Goal: Task Accomplishment & Management: Manage account settings

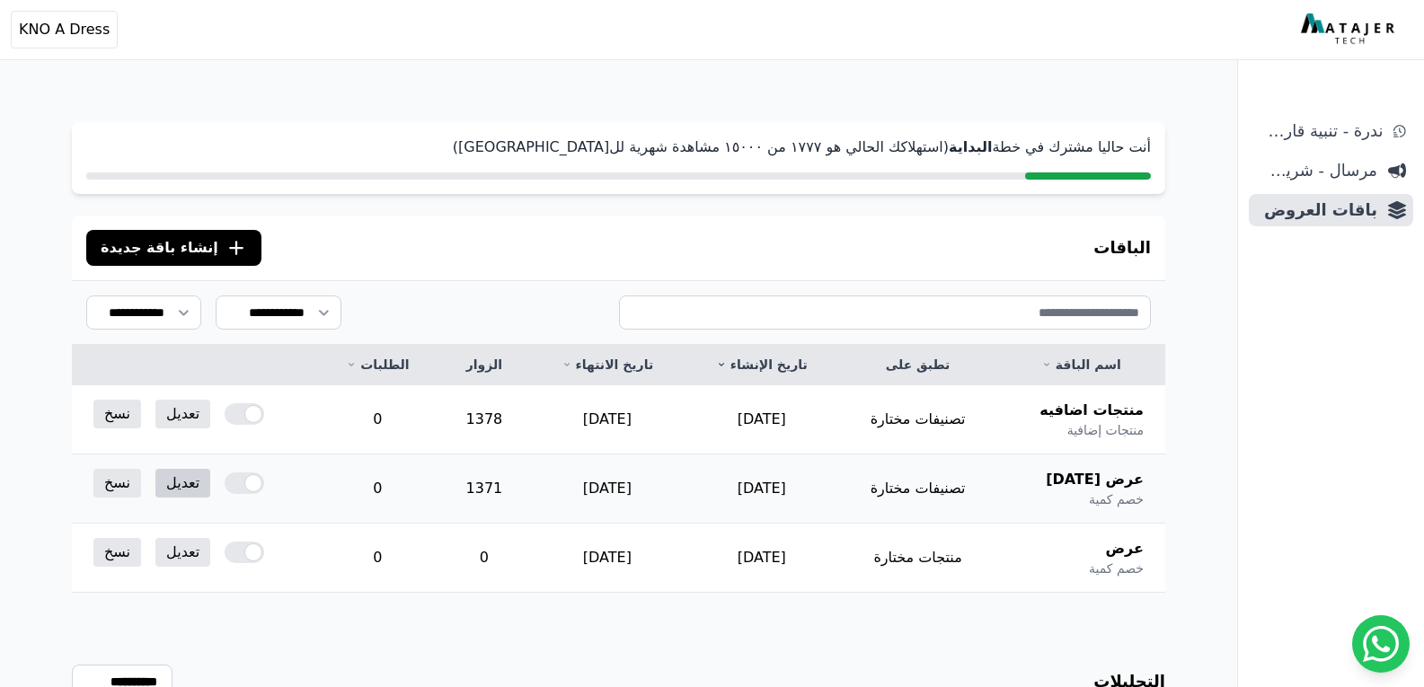
click at [181, 479] on link "تعديل" at bounding box center [182, 483] width 55 height 29
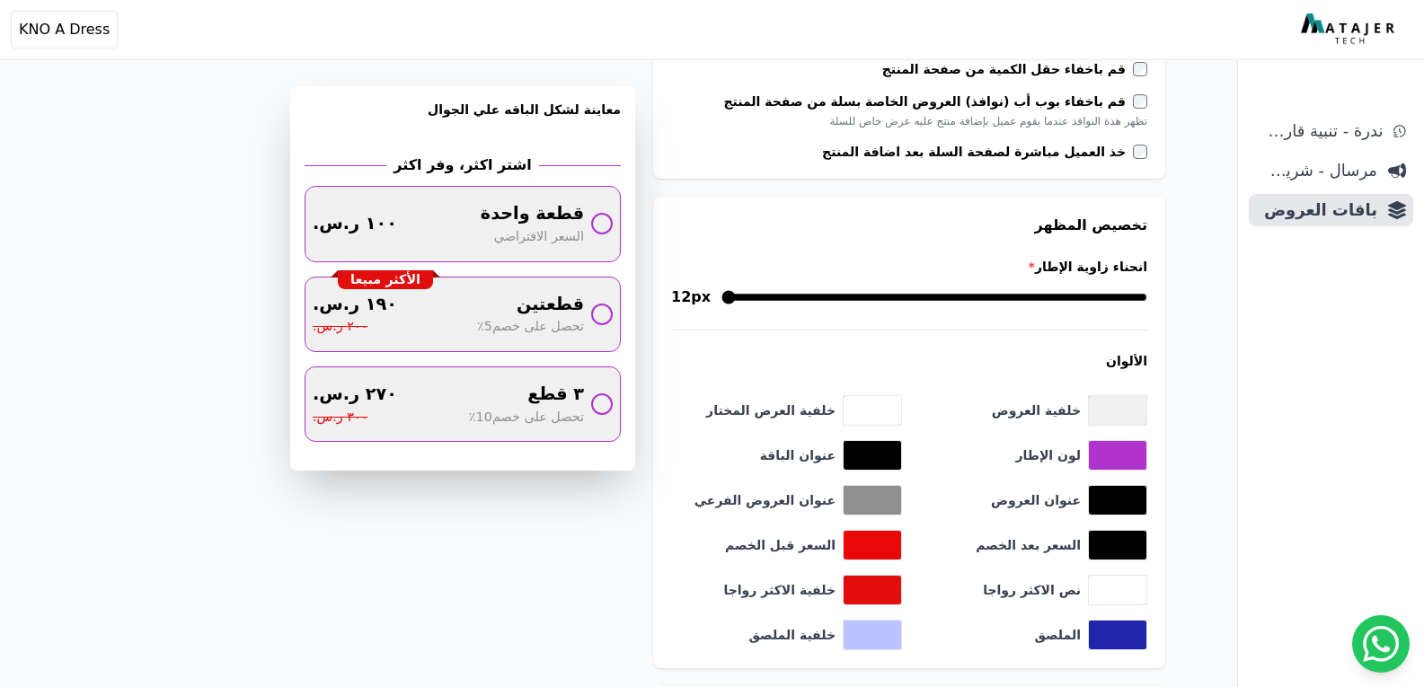
scroll to position [988, 0]
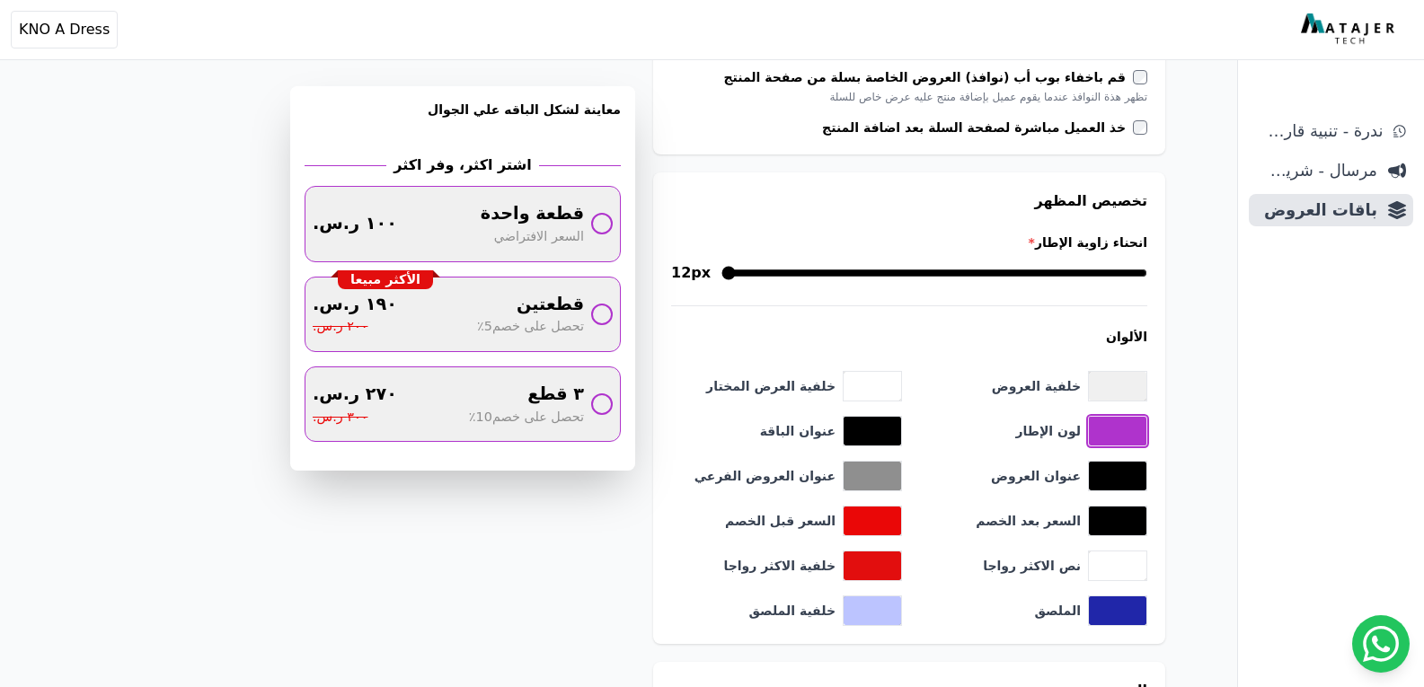
click at [1118, 438] on button "toggle color picker dialog" at bounding box center [1117, 431] width 57 height 29
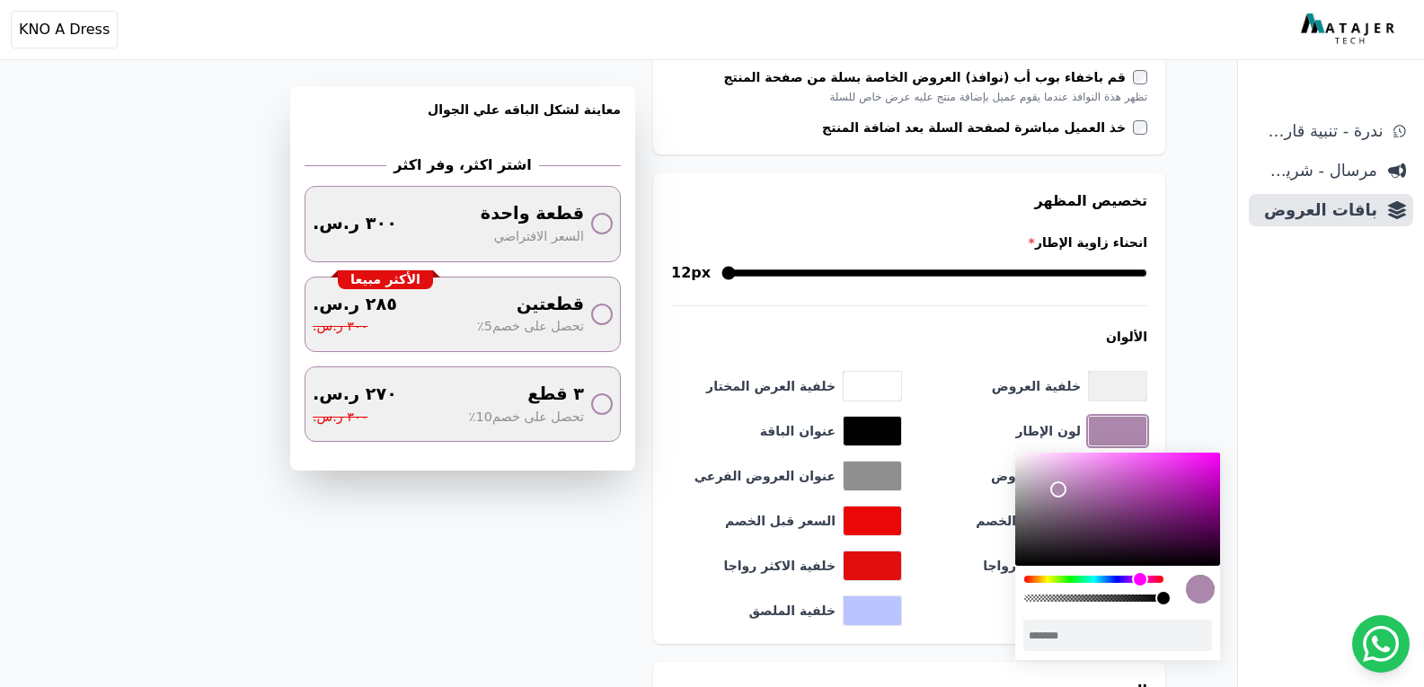
type input "*******"
drag, startPoint x: 1163, startPoint y: 480, endPoint x: 1056, endPoint y: 490, distance: 107.4
click at [1056, 490] on div "color picker dialog" at bounding box center [1056, 490] width 16 height 16
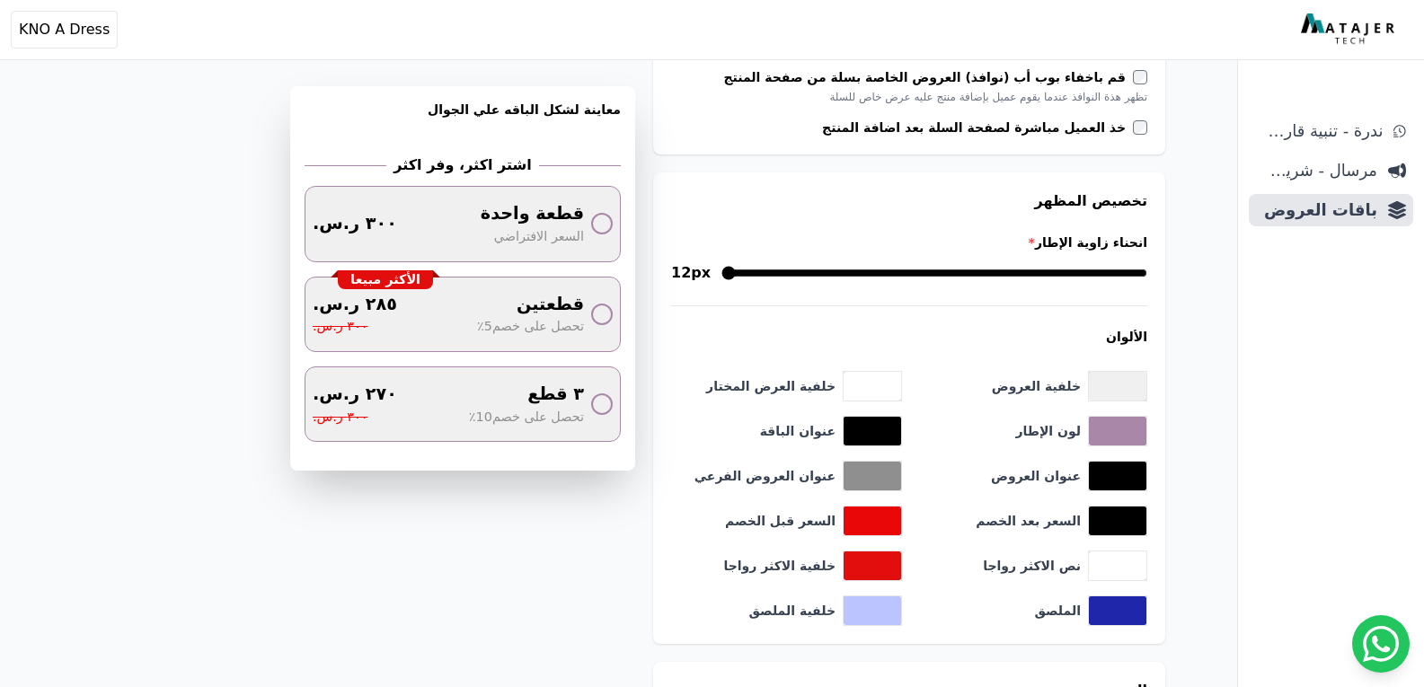
click at [1292, 461] on div "ندرة - تنبية قارب علي النفاذ مرسال - شريط دعاية باقات العروض" at bounding box center [1331, 401] width 186 height 572
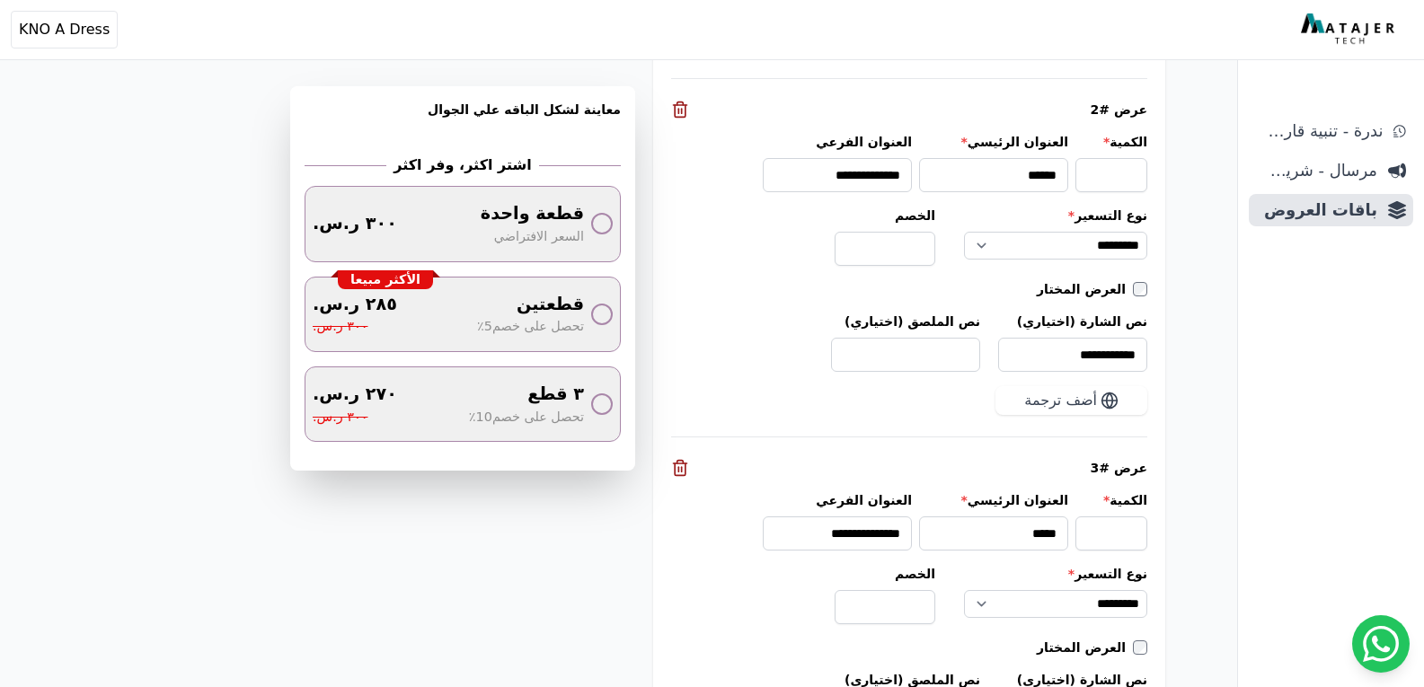
scroll to position [2311, 0]
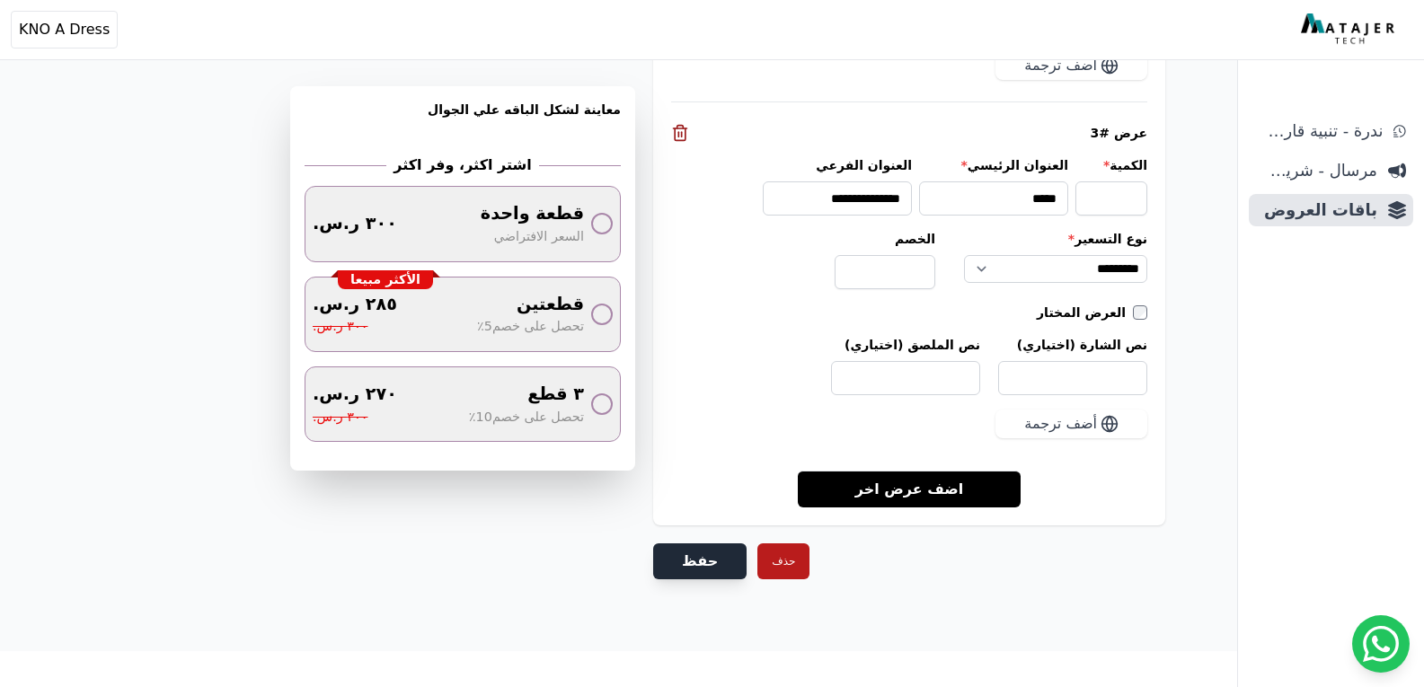
click at [700, 552] on button "حفظ" at bounding box center [699, 561] width 93 height 36
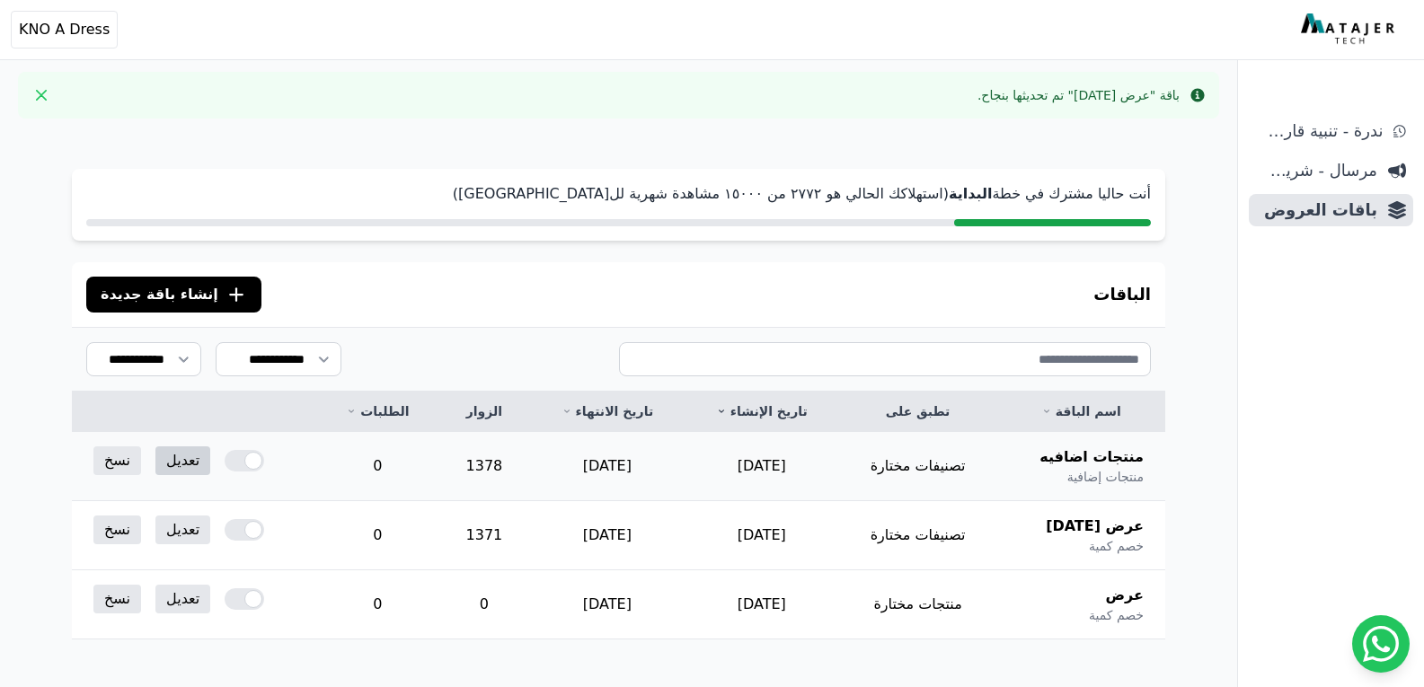
click at [190, 454] on link "تعديل" at bounding box center [182, 460] width 55 height 29
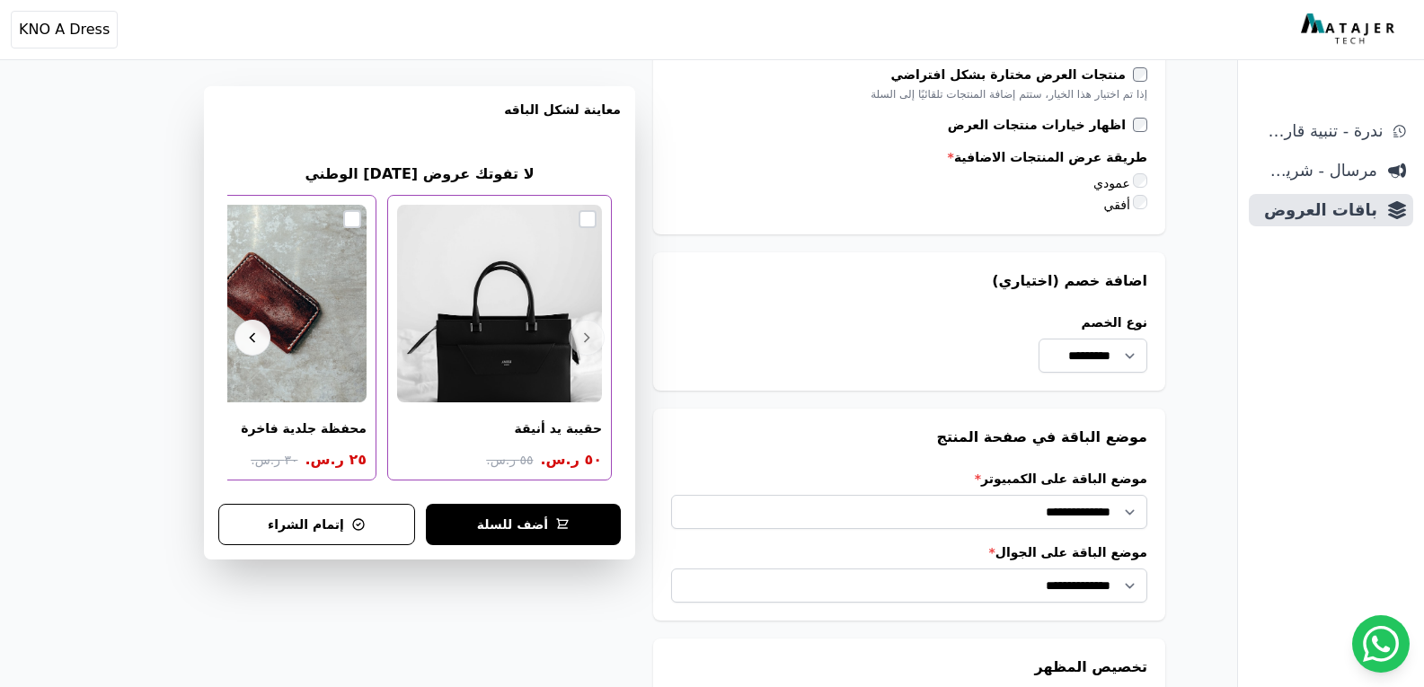
scroll to position [1527, 0]
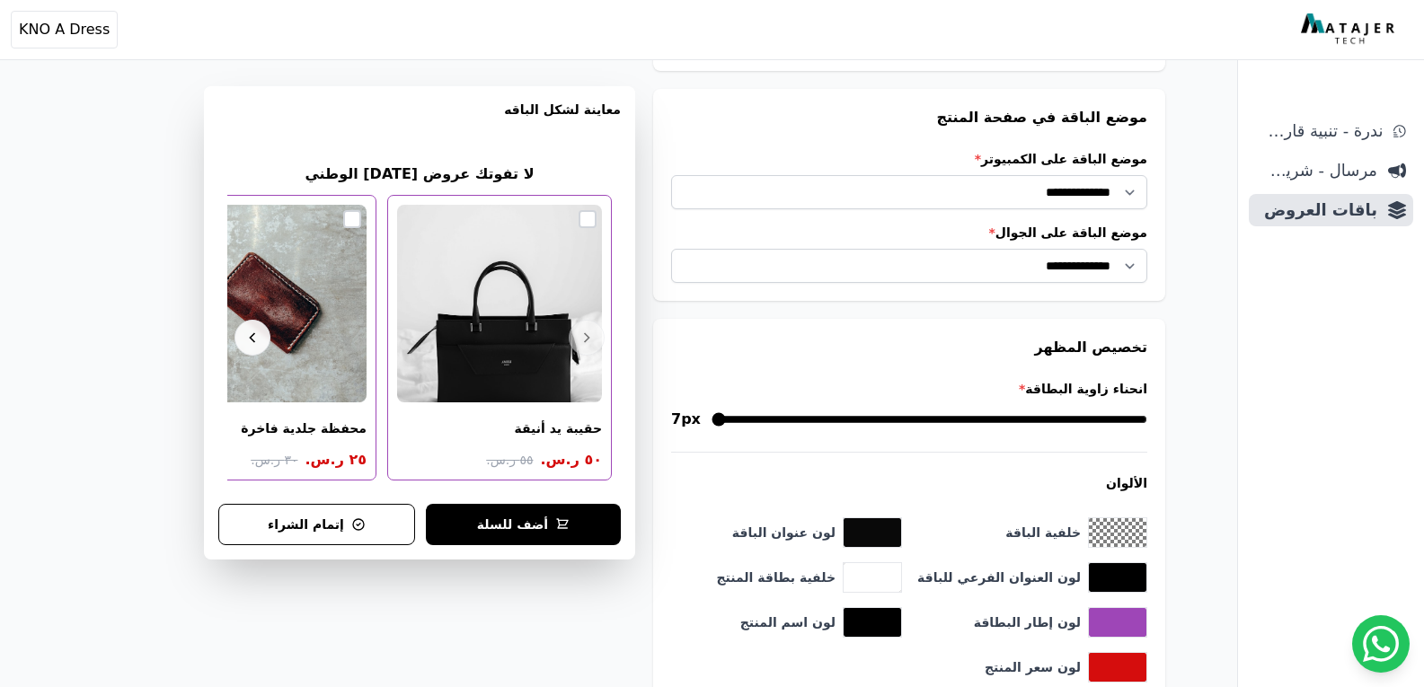
click at [1124, 626] on div "أهلاً بك! إذا كان لديك أي استفسار أو تحتاج مساعدة، لا تتردد في التواصل معنا" at bounding box center [1265, 599] width 287 height 59
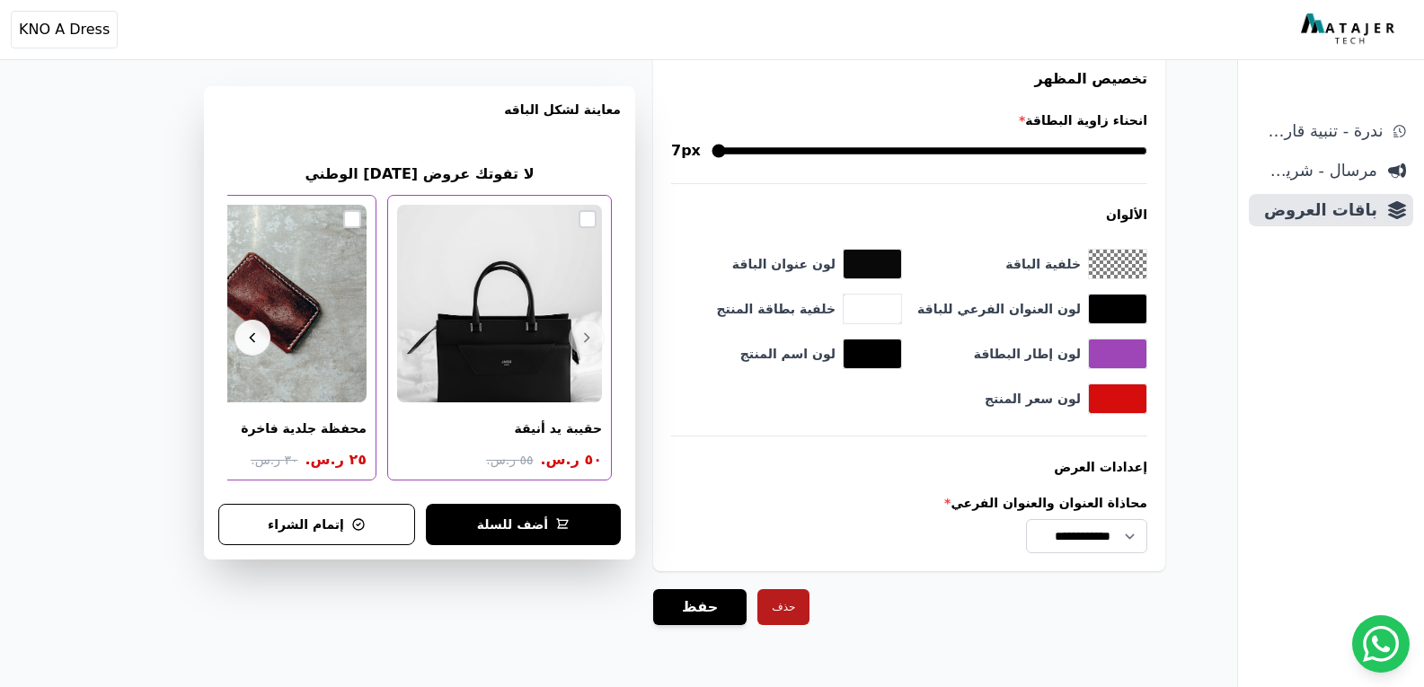
scroll to position [1797, 0]
click at [1121, 352] on button "toggle color picker dialog" at bounding box center [1117, 353] width 57 height 29
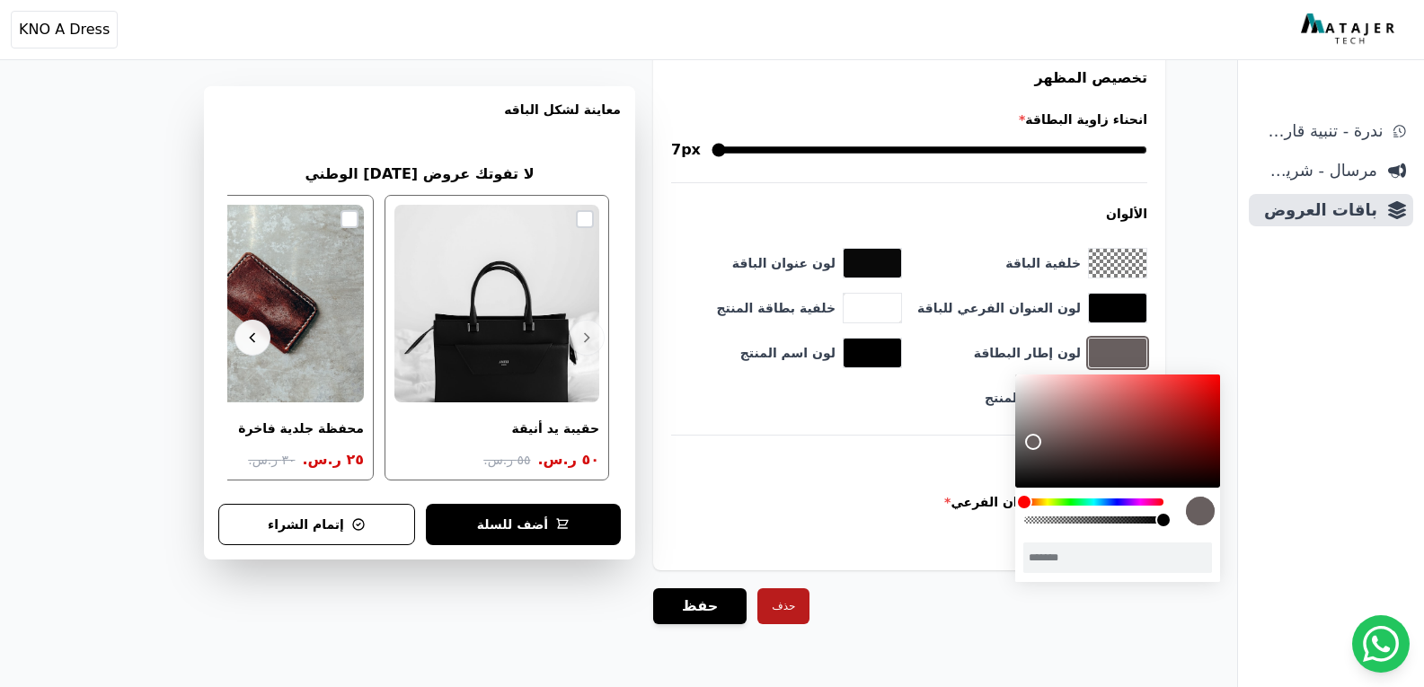
scroll to position [0, -3]
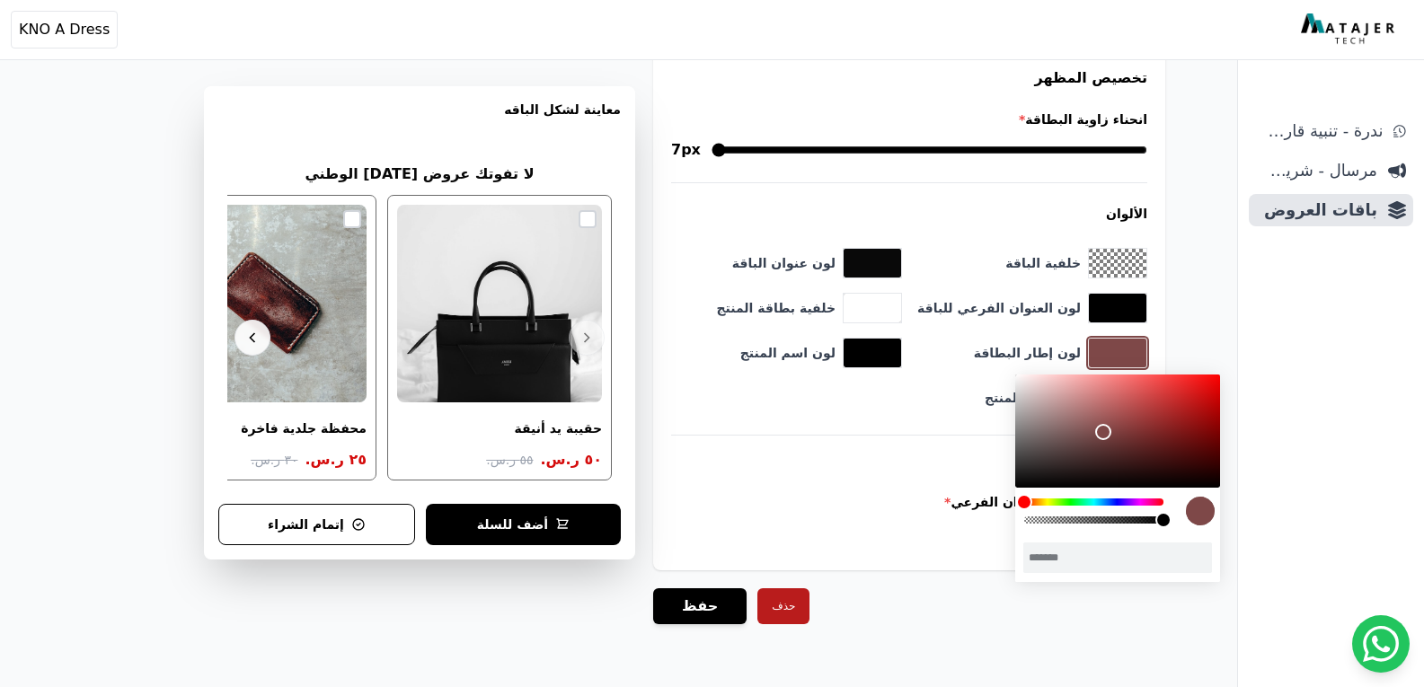
drag, startPoint x: 1141, startPoint y: 417, endPoint x: 1122, endPoint y: 432, distance: 24.3
click at [1125, 429] on div "color picker dialog" at bounding box center [1117, 431] width 205 height 113
click at [1135, 505] on div "color picker dialog" at bounding box center [1094, 502] width 140 height 7
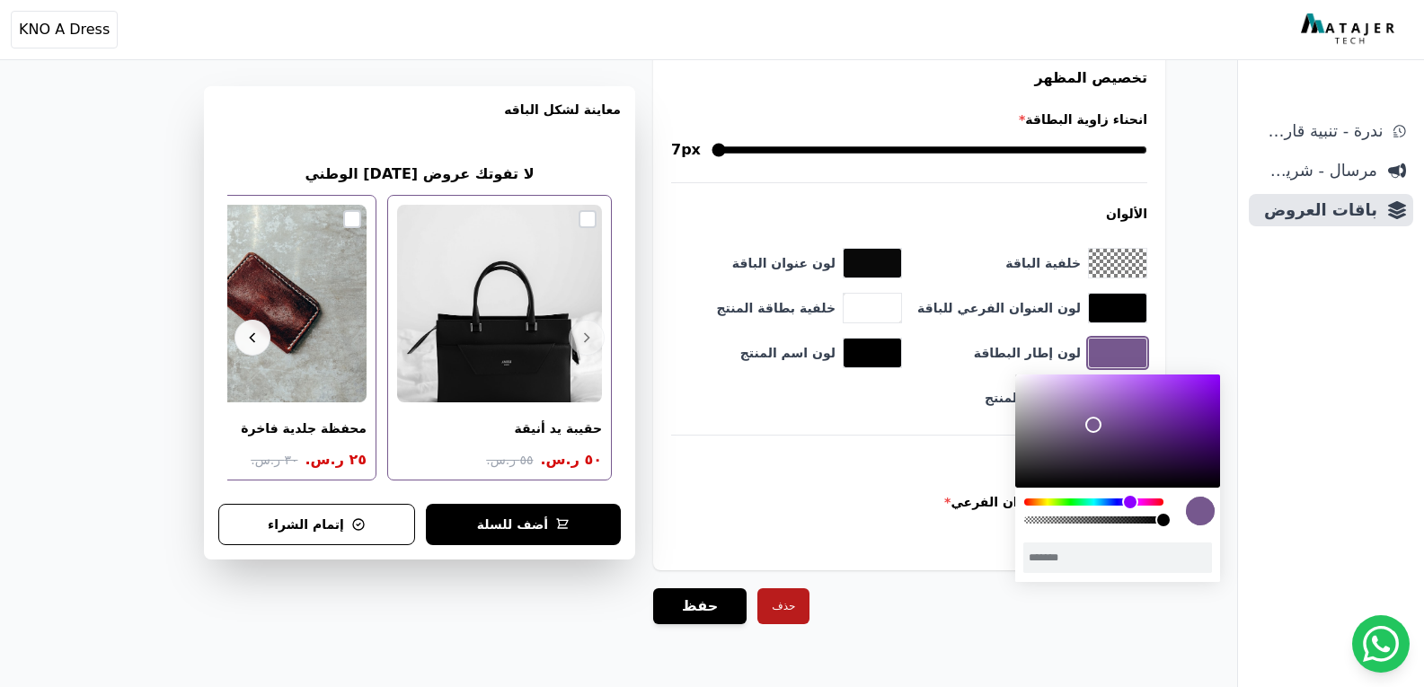
drag, startPoint x: 1128, startPoint y: 433, endPoint x: 1092, endPoint y: 425, distance: 36.8
click at [1092, 425] on div "color picker dialog" at bounding box center [1093, 425] width 16 height 16
click at [1135, 500] on div "color picker dialog" at bounding box center [1134, 502] width 16 height 16
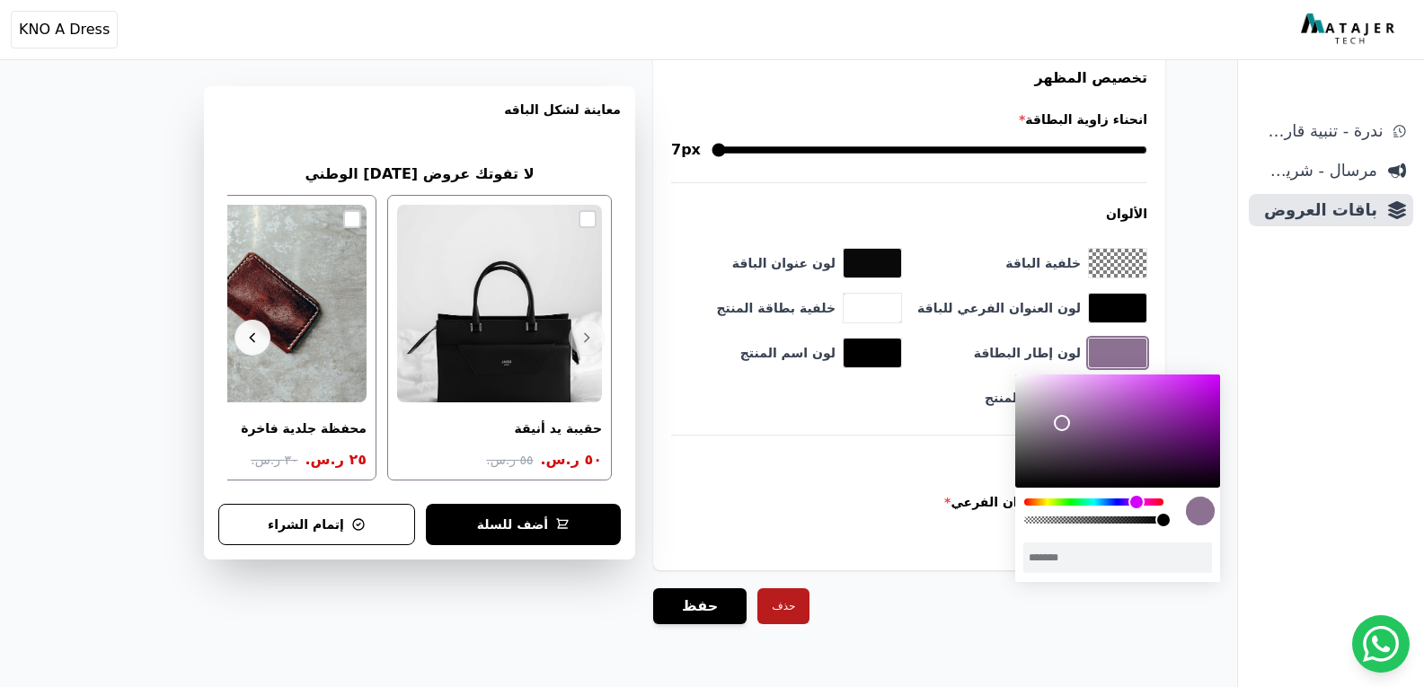
type input "*******"
drag, startPoint x: 1094, startPoint y: 427, endPoint x: 1066, endPoint y: 421, distance: 28.4
click at [1066, 421] on div "color picker dialog" at bounding box center [1065, 421] width 16 height 16
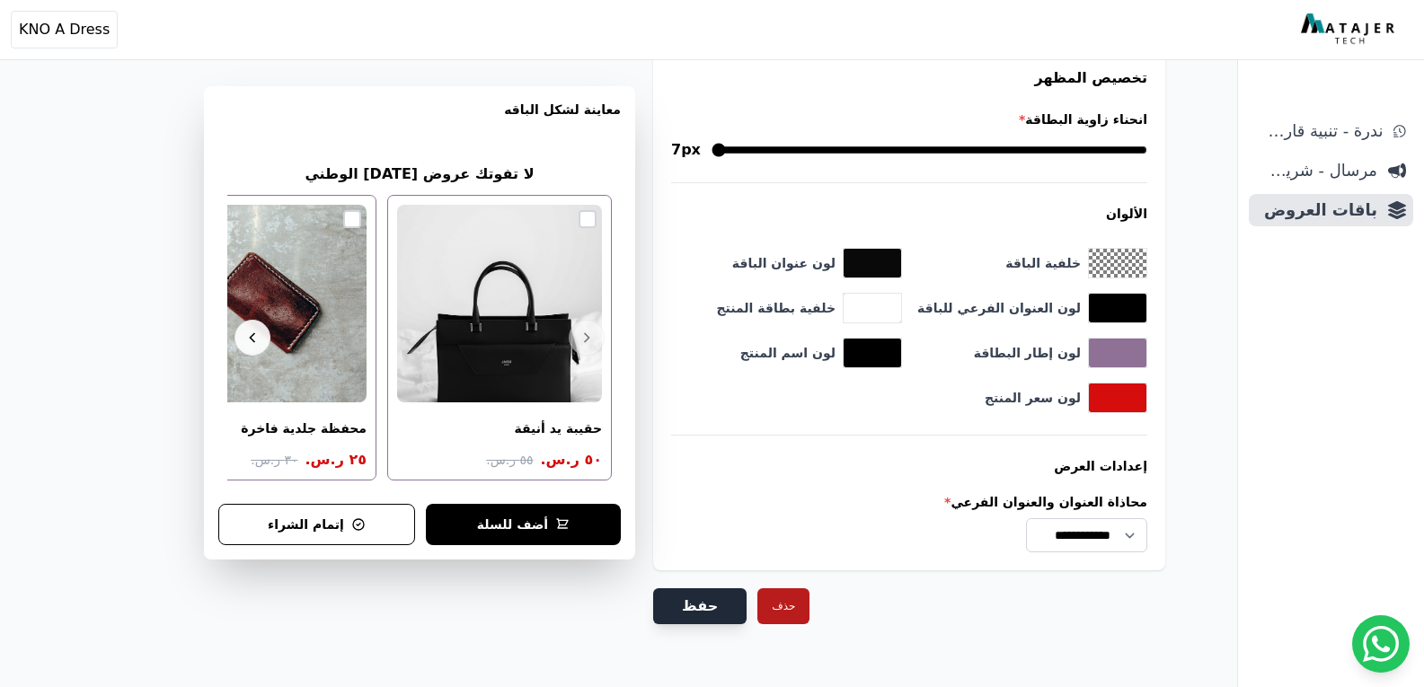
click at [695, 604] on button "حفظ" at bounding box center [699, 606] width 93 height 36
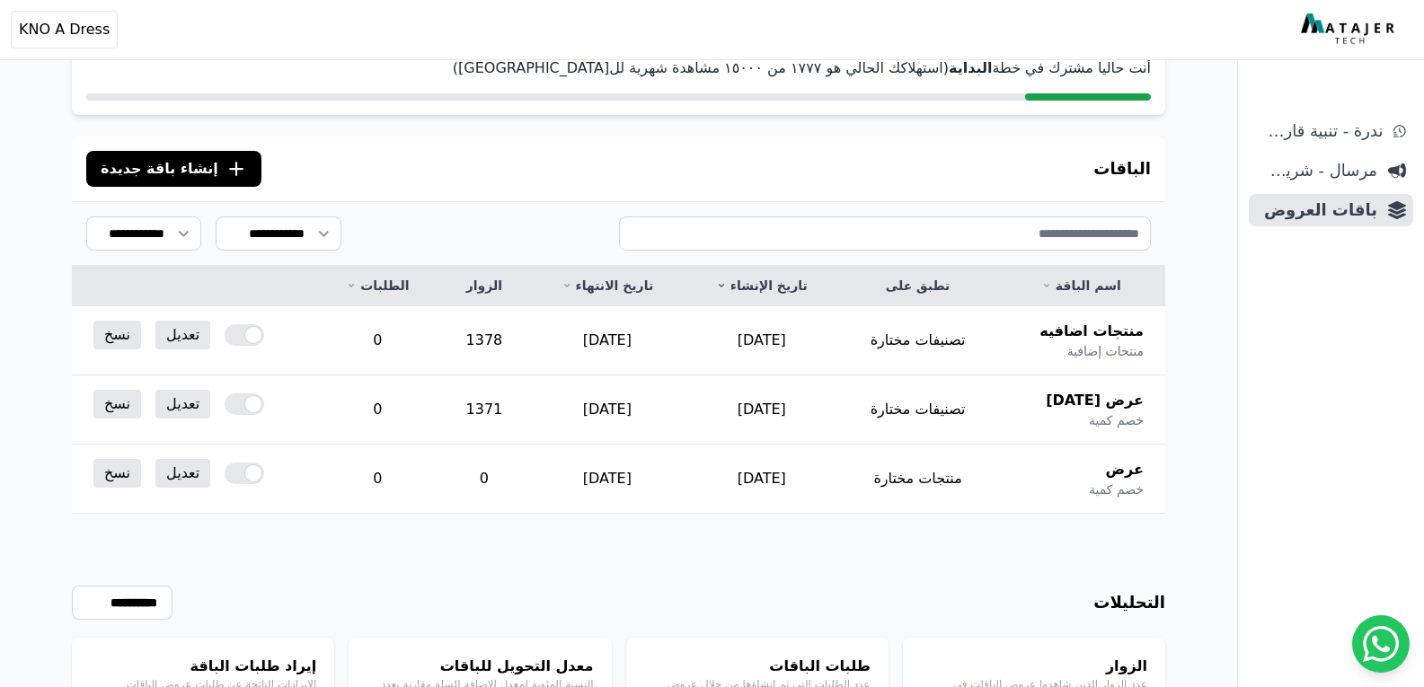
scroll to position [263, 0]
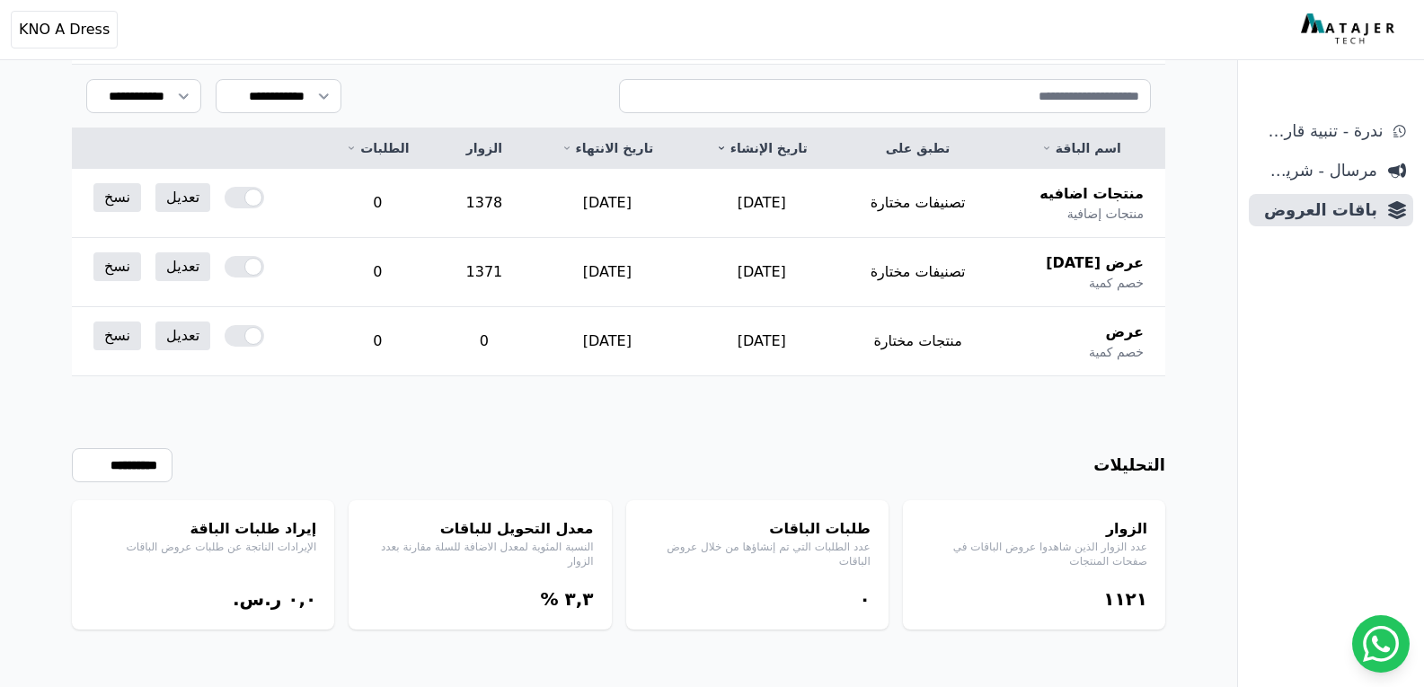
click at [488, 595] on div "۳,۳ %" at bounding box center [480, 599] width 226 height 25
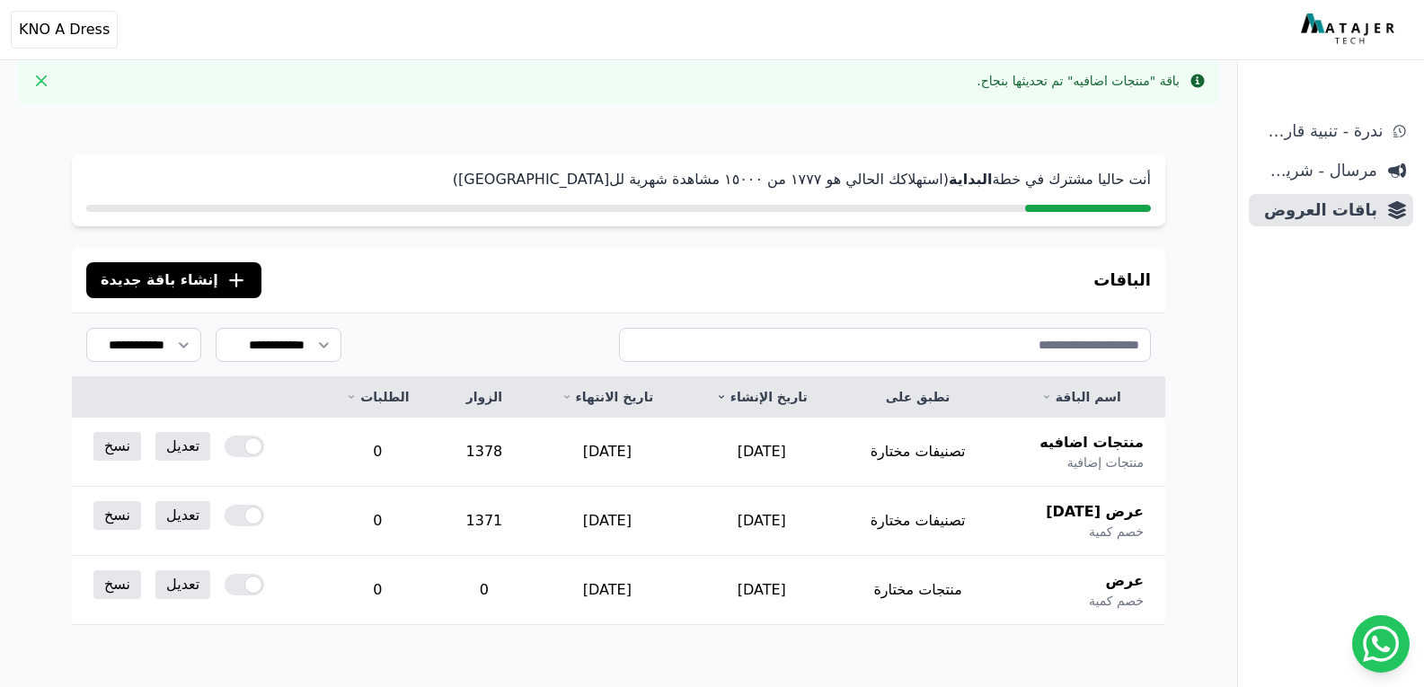
scroll to position [0, 0]
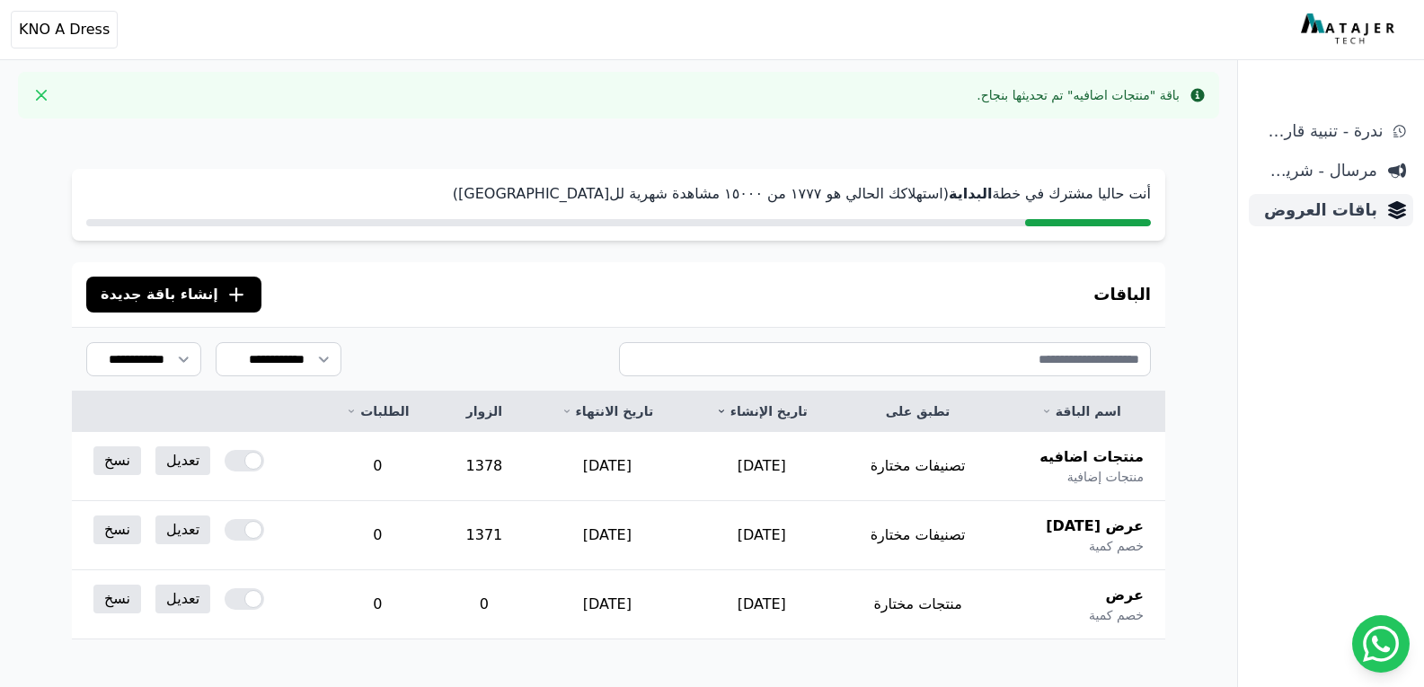
click at [1337, 210] on span "باقات العروض" at bounding box center [1316, 210] width 121 height 25
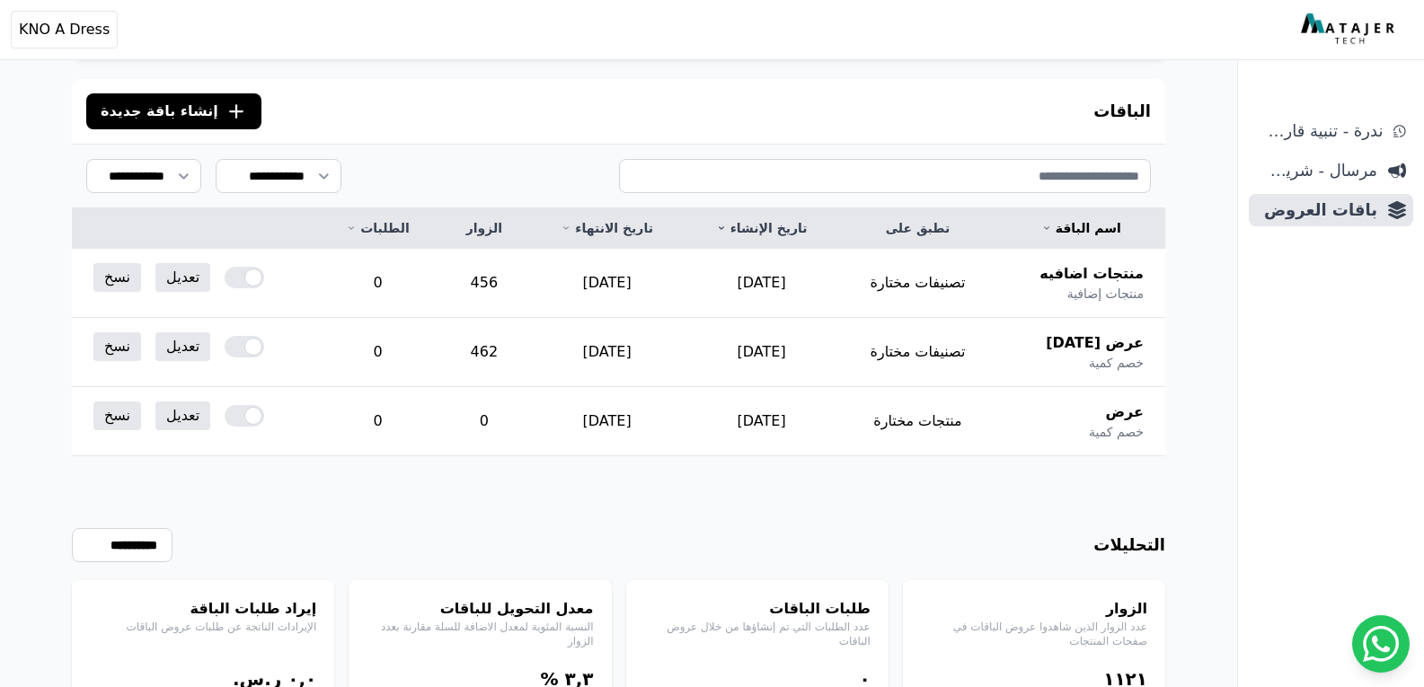
scroll to position [37, 0]
